Goal: Navigation & Orientation: Find specific page/section

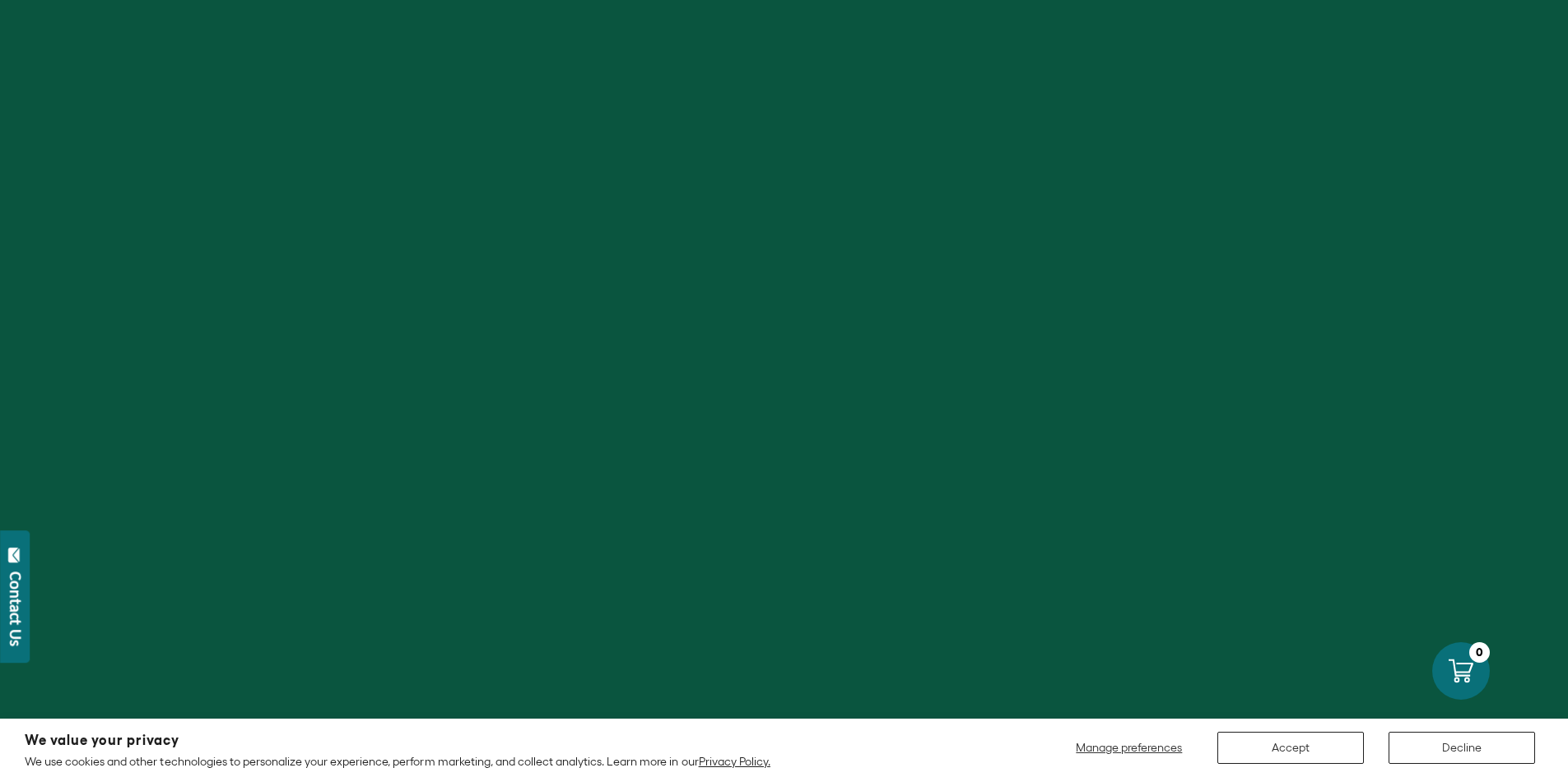
click at [1293, 744] on button "Accept" at bounding box center [1291, 748] width 147 height 32
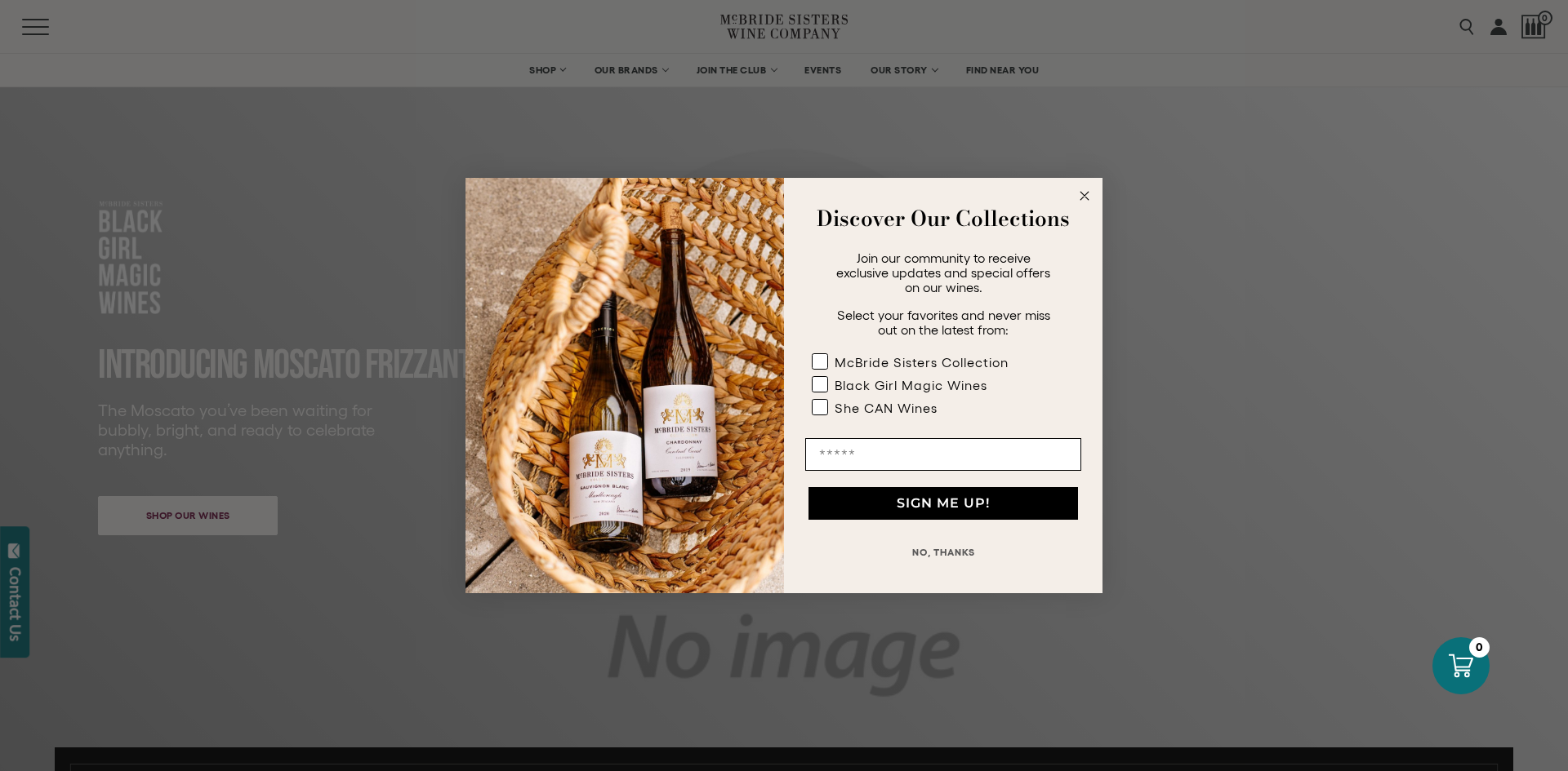
click at [841, 241] on div "Discover Our Collections" at bounding box center [942, 219] width 285 height 49
click at [1086, 195] on circle "Close dialog" at bounding box center [1086, 197] width 19 height 19
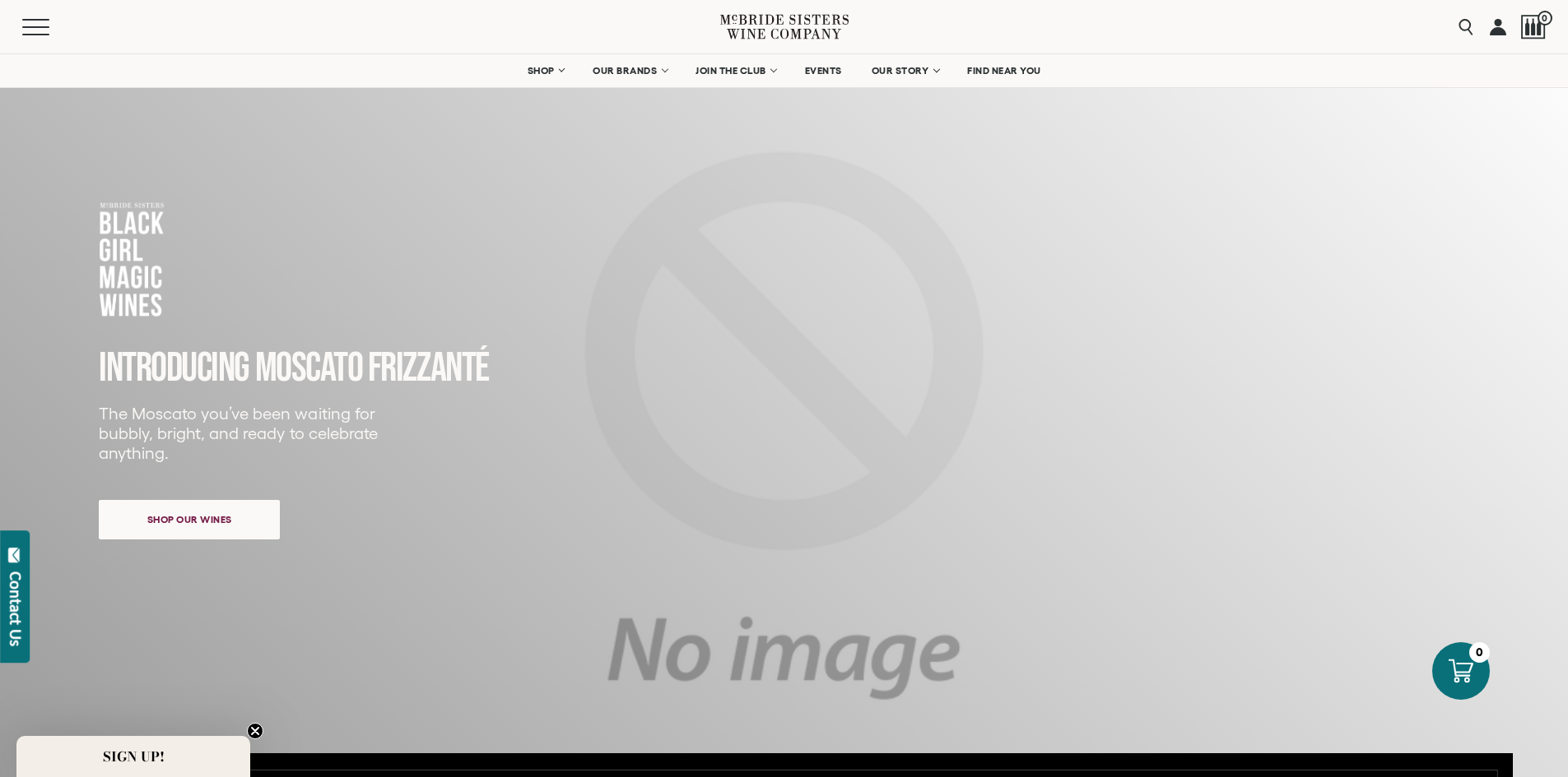
click at [734, 21] on icon at bounding box center [784, 27] width 129 height 47
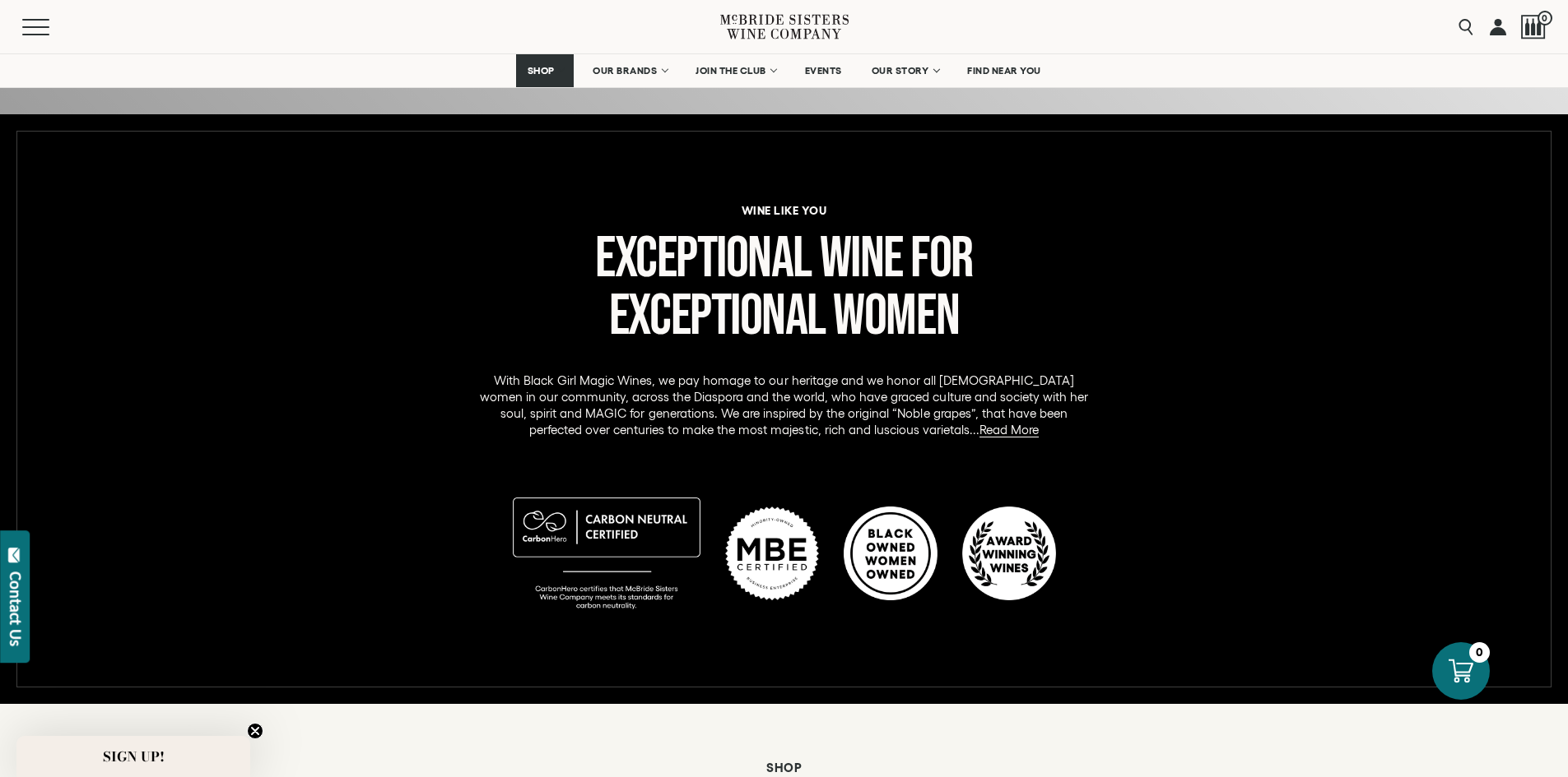
scroll to position [635, 0]
